Goal: Task Accomplishment & Management: Use online tool/utility

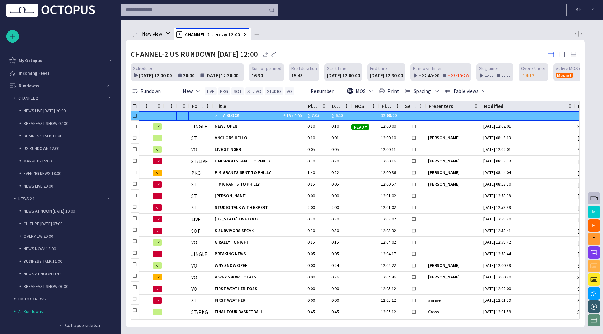
scroll to position [61, 0]
